Goal: Navigation & Orientation: Find specific page/section

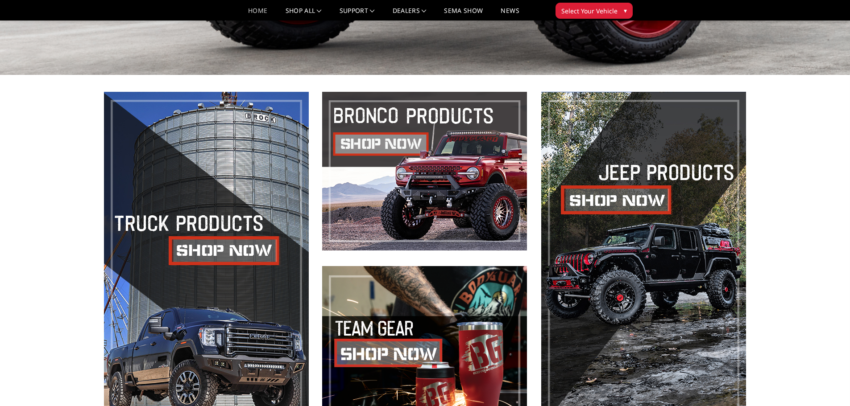
scroll to position [407, 0]
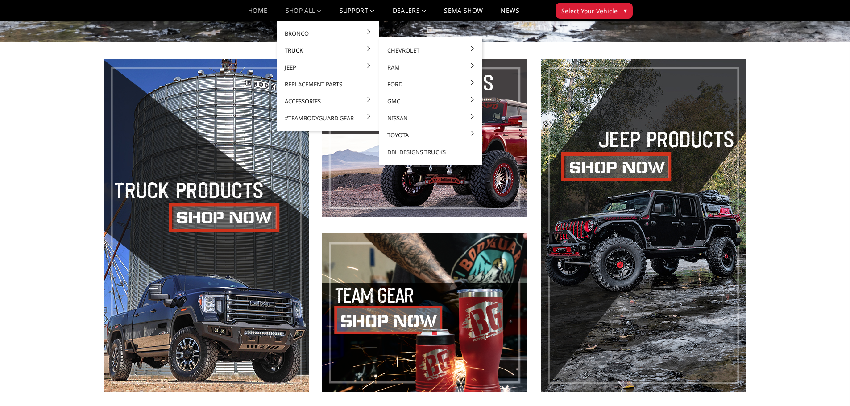
click at [304, 50] on link "Truck" at bounding box center [327, 50] width 95 height 17
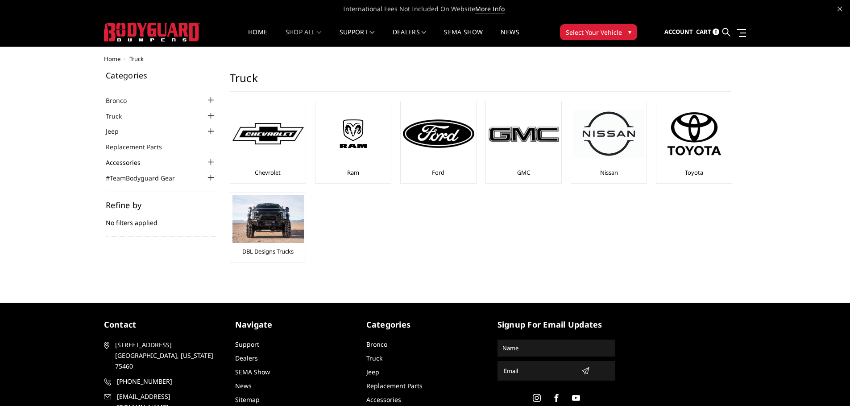
click at [138, 166] on link "Accessories" at bounding box center [129, 162] width 46 height 9
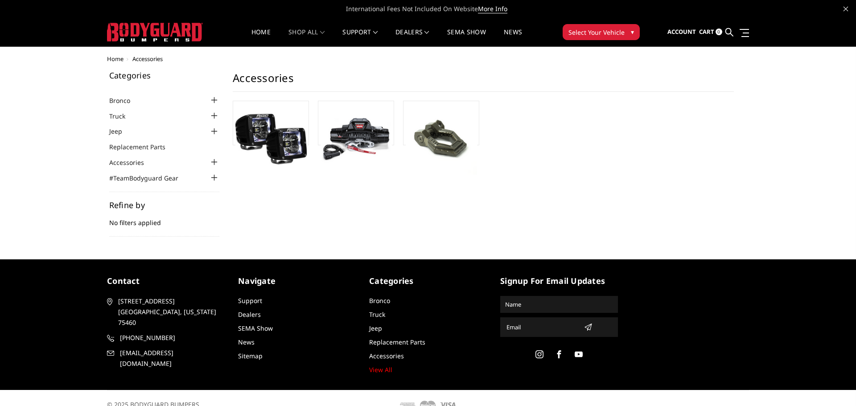
click at [212, 159] on ul "Bronco 2021-2025 Bronco Front 2021-2025 Bronco Rear 2021-2025 Bronco Steps 2021…" at bounding box center [164, 139] width 111 height 88
